Goal: Information Seeking & Learning: Learn about a topic

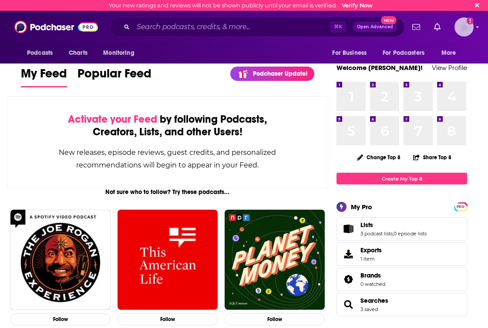
click at [468, 20] on icon "Email not verified" at bounding box center [469, 20] width 7 height 7
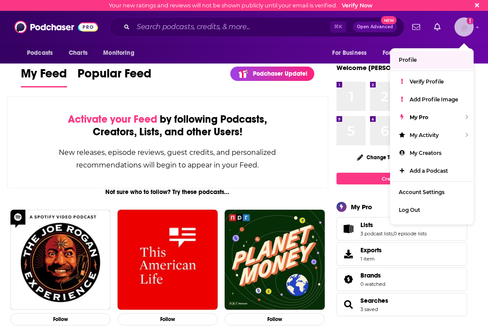
click at [448, 59] on link "Profile" at bounding box center [432, 60] width 84 height 18
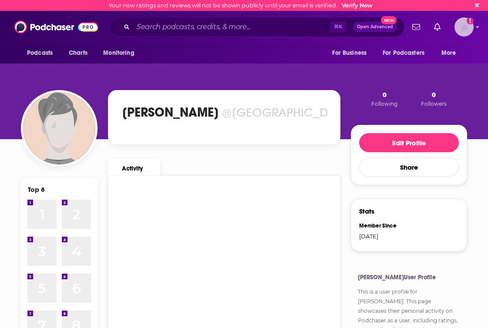
click at [461, 32] on img "Logged in as charlottestone" at bounding box center [463, 26] width 19 height 19
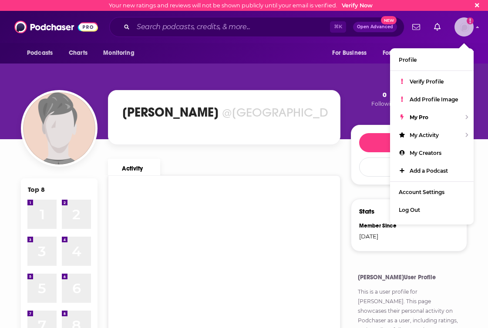
click at [461, 33] on img "Logged in as charlottestone" at bounding box center [463, 26] width 19 height 19
click at [40, 50] on span "Podcasts" at bounding box center [40, 53] width 26 height 12
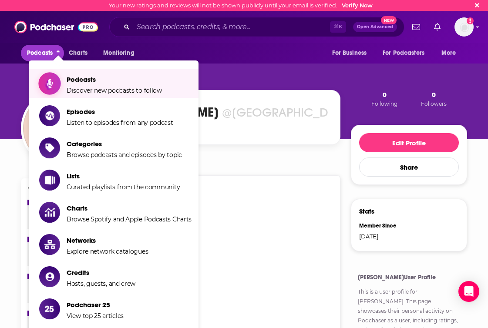
click at [86, 75] on span "Podcasts Discover new podcasts to follow" at bounding box center [114, 84] width 95 height 22
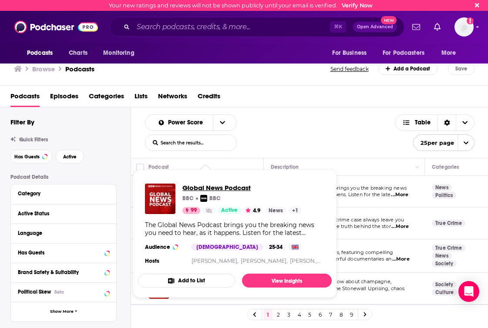
click at [193, 191] on span "Global News Podcast" at bounding box center [241, 188] width 119 height 8
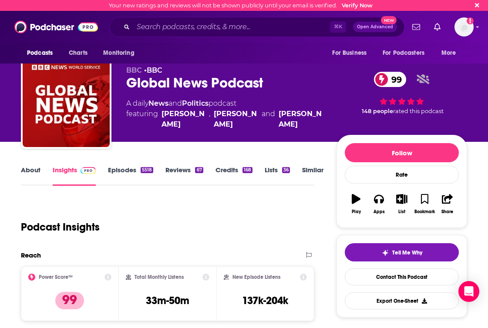
click at [130, 166] on link "Episodes 5518" at bounding box center [130, 176] width 45 height 20
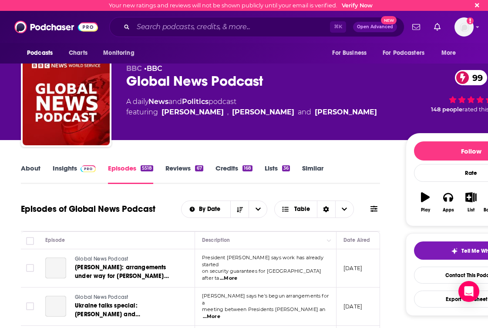
scroll to position [101, 0]
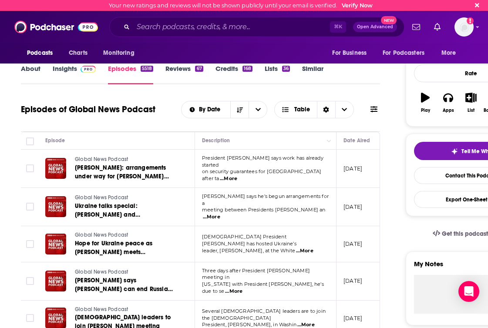
click at [376, 110] on icon at bounding box center [373, 109] width 7 height 6
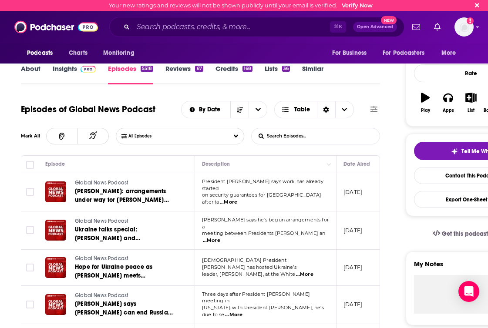
click at [228, 67] on link "Credits 168" at bounding box center [233, 74] width 37 height 20
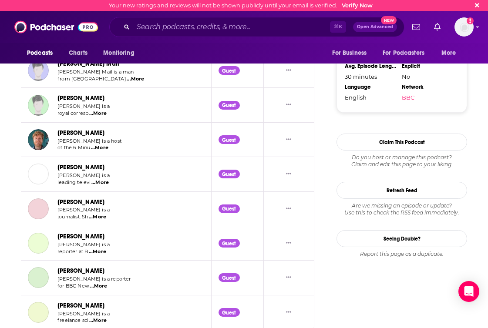
scroll to position [896, 0]
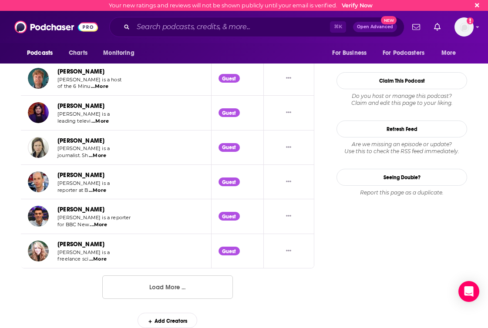
click at [177, 285] on button "Load More ..." at bounding box center [167, 286] width 130 height 23
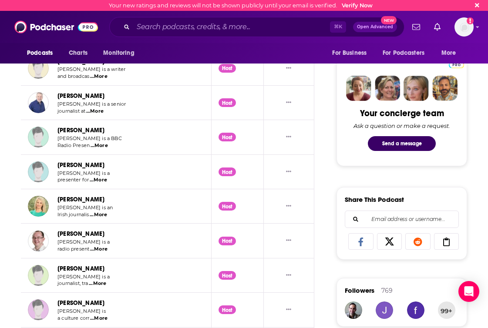
scroll to position [0, 0]
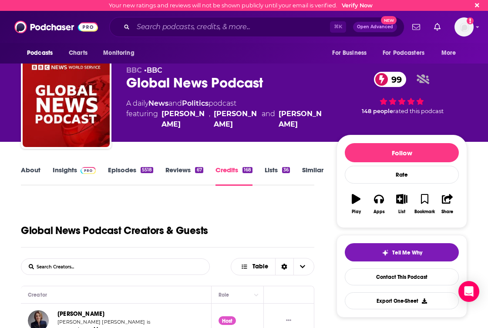
click at [35, 174] on link "About" at bounding box center [31, 176] width 20 height 20
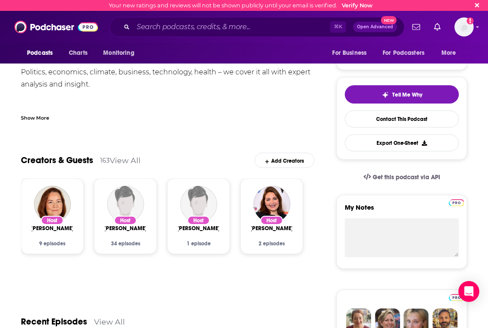
scroll to position [105, 0]
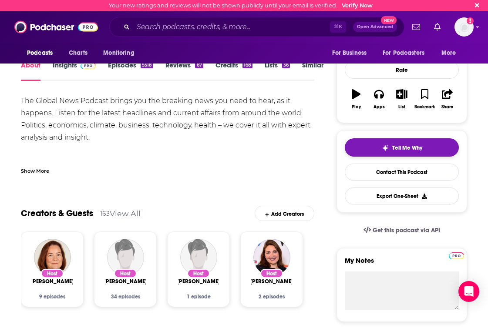
click at [418, 145] on span "Tell Me Why" at bounding box center [407, 147] width 30 height 7
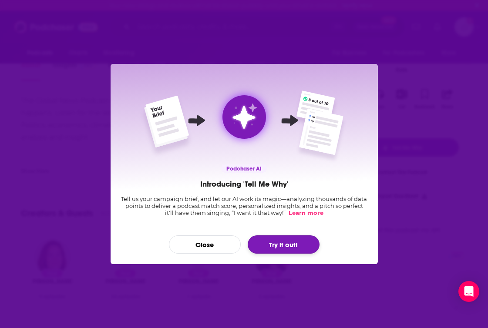
click at [282, 246] on button "Try it out!" at bounding box center [283, 244] width 72 height 18
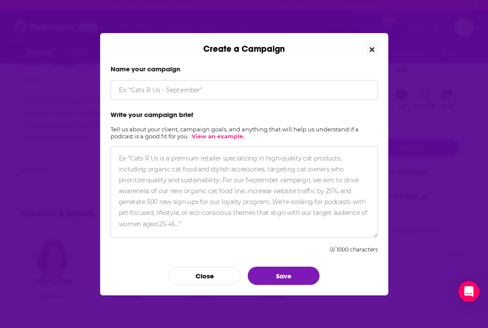
click at [374, 45] on button "Close" at bounding box center [372, 49] width 12 height 11
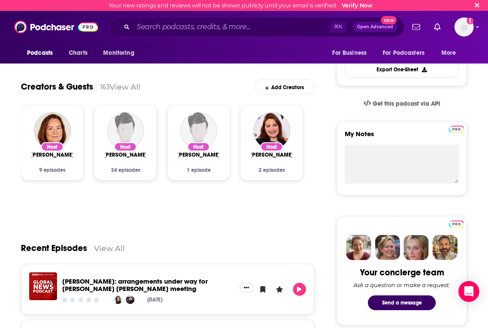
scroll to position [233, 0]
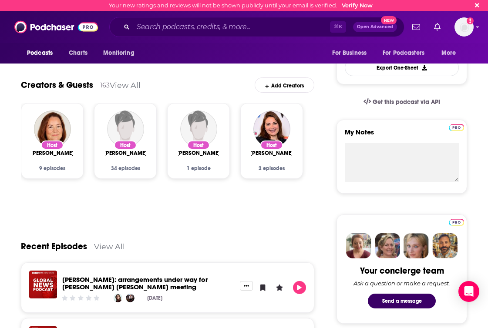
click at [60, 142] on div "Host" at bounding box center [52, 144] width 23 height 9
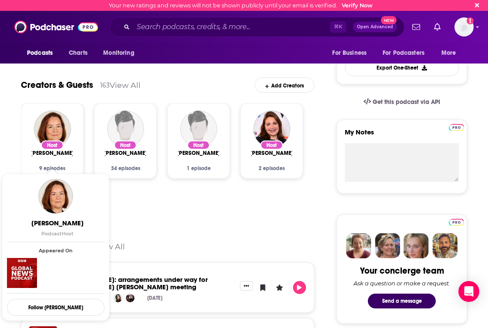
click at [53, 157] on span "[PERSON_NAME]" at bounding box center [51, 153] width 43 height 7
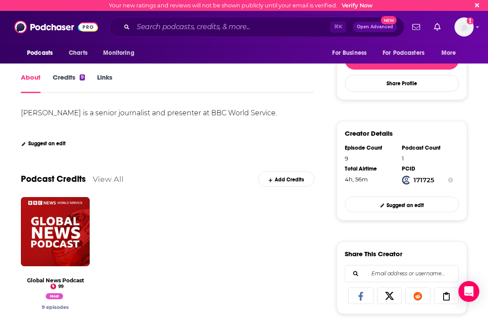
scroll to position [140, 0]
click at [450, 181] on icon "Show Info" at bounding box center [450, 179] width 5 height 5
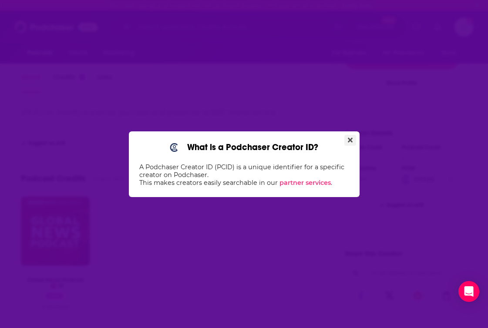
click at [349, 139] on icon "Close" at bounding box center [350, 139] width 5 height 5
